Goal: Information Seeking & Learning: Learn about a topic

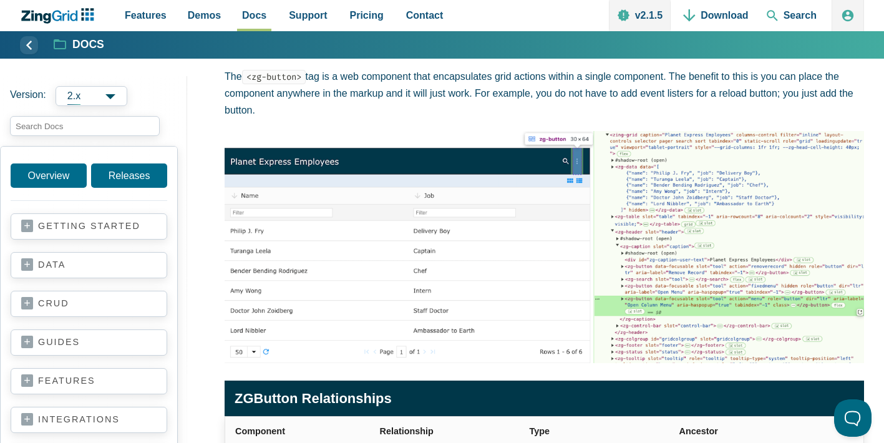
scroll to position [148, 0]
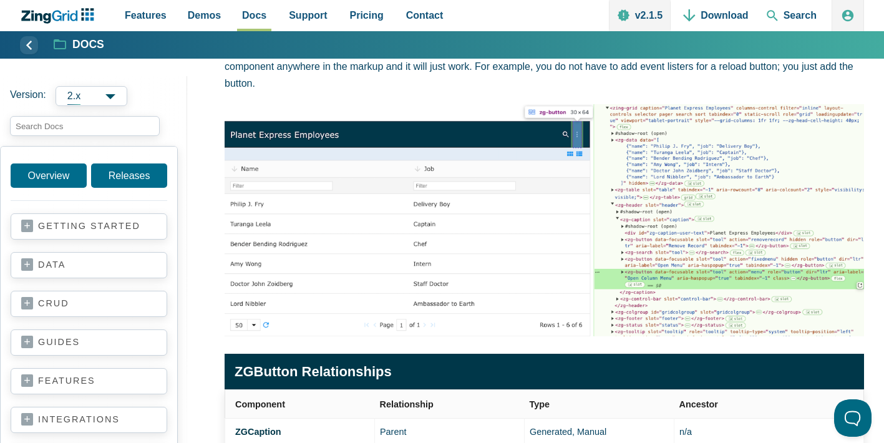
click at [84, 227] on link "getting started" at bounding box center [88, 226] width 135 height 12
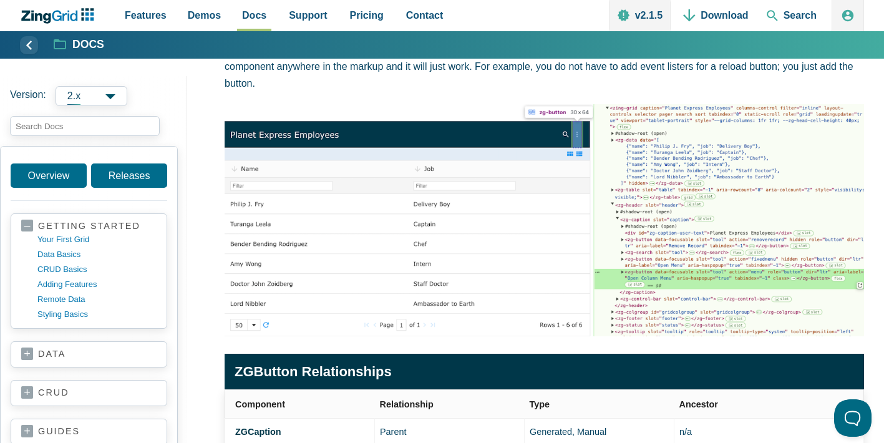
click at [24, 226] on link "getting started" at bounding box center [88, 226] width 135 height 12
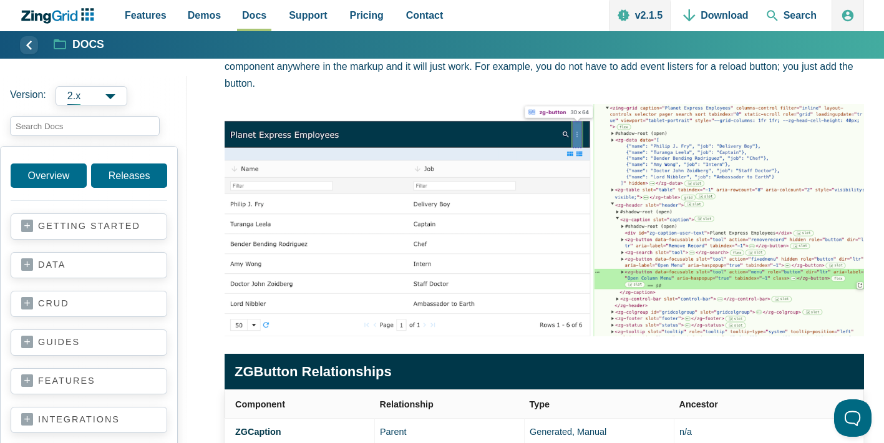
click at [23, 226] on link "getting started" at bounding box center [88, 226] width 135 height 12
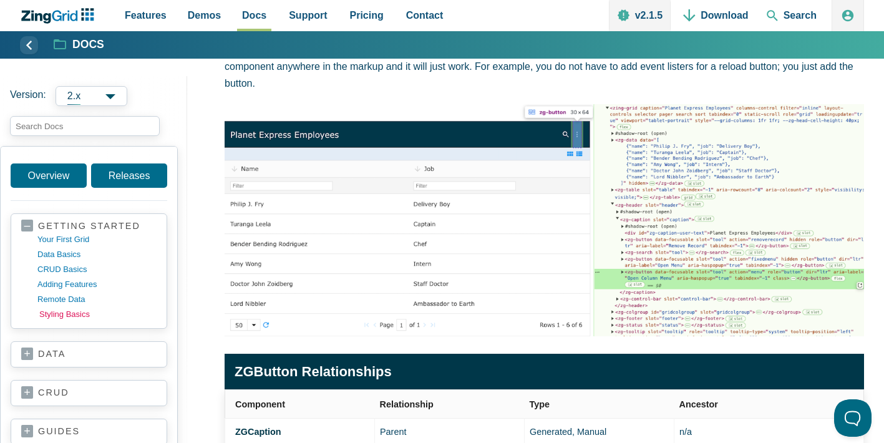
click at [59, 315] on link "styling basics" at bounding box center [98, 314] width 119 height 15
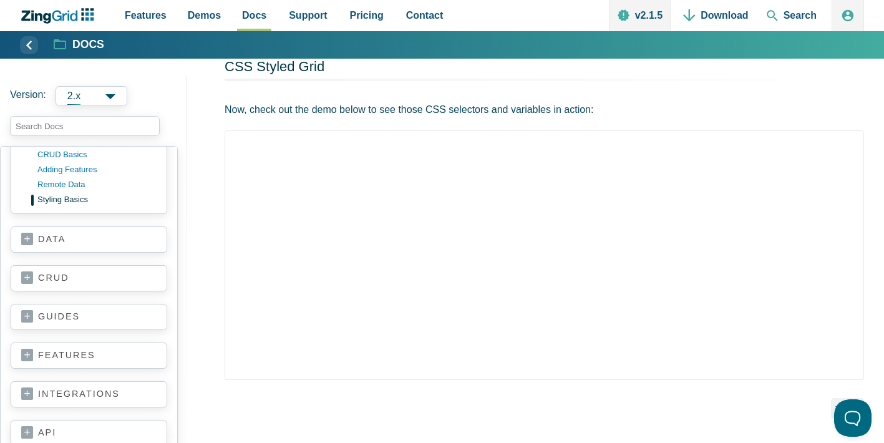
scroll to position [117, 0]
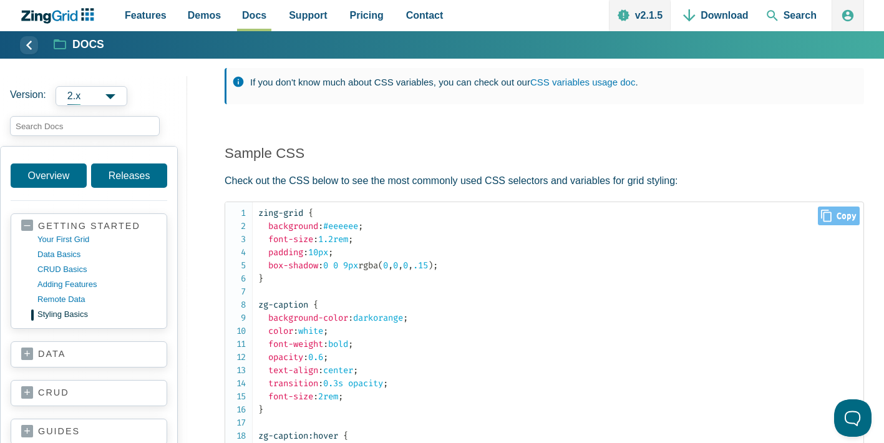
scroll to position [585, 0]
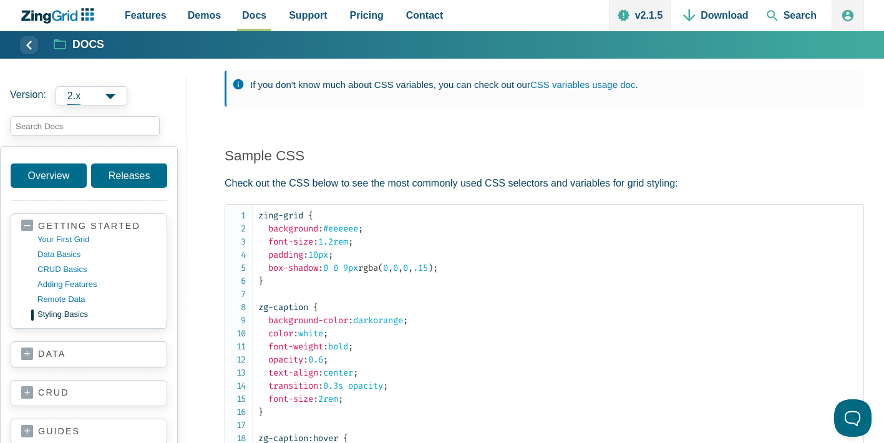
click at [297, 282] on code "zing-grid { background : #eeeeee ; font-size : 1.2rem ; padding : 10px ; box-sh…" at bounding box center [560, 451] width 605 height 485
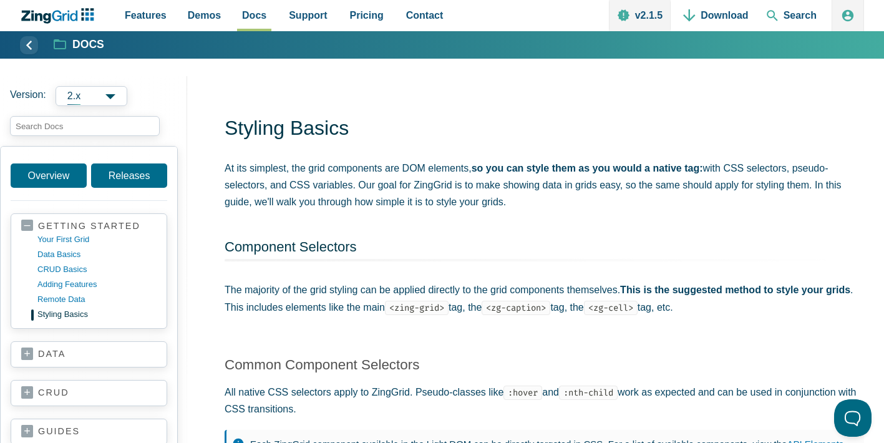
scroll to position [0, 0]
click at [291, 136] on h1 "Styling Basics" at bounding box center [544, 130] width 639 height 28
click at [380, 140] on h1 "Styling Basics" at bounding box center [544, 130] width 639 height 28
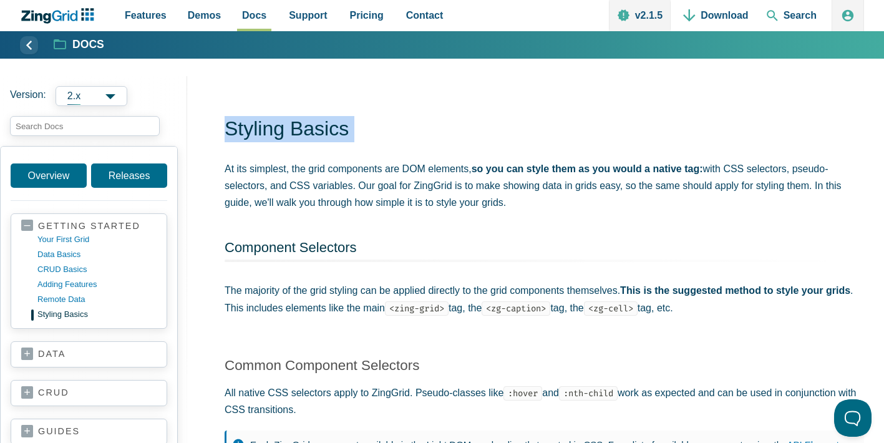
click at [380, 140] on h1 "Styling Basics" at bounding box center [544, 130] width 639 height 28
click at [353, 143] on h1 "Styling Basics" at bounding box center [544, 130] width 639 height 28
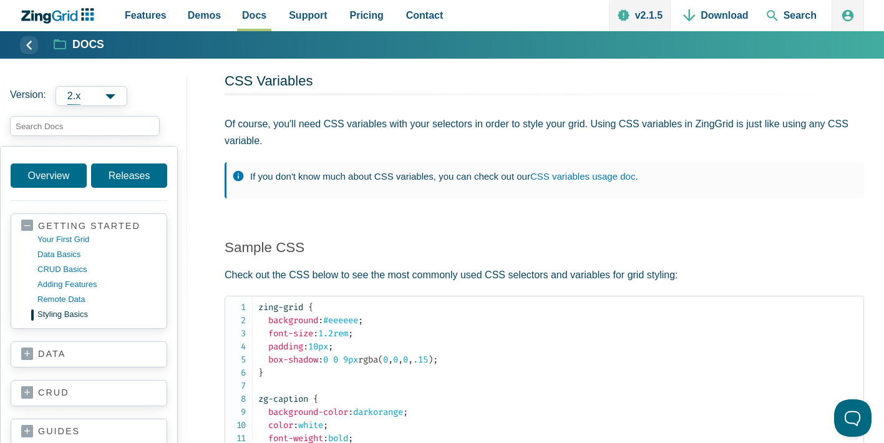
scroll to position [323, 0]
